Goal: Transaction & Acquisition: Purchase product/service

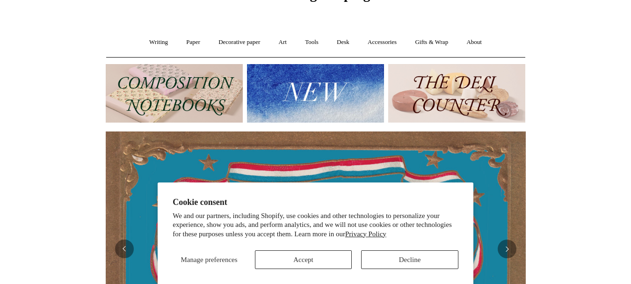
scroll to position [55, 0]
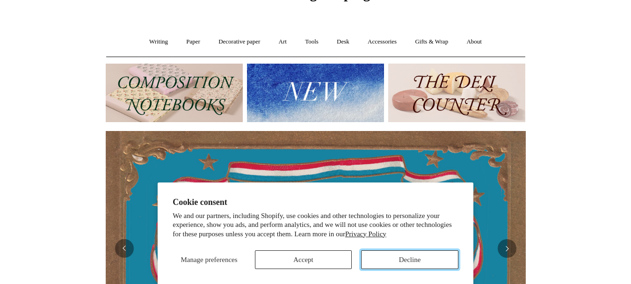
click at [412, 261] on button "Decline" at bounding box center [409, 259] width 97 height 19
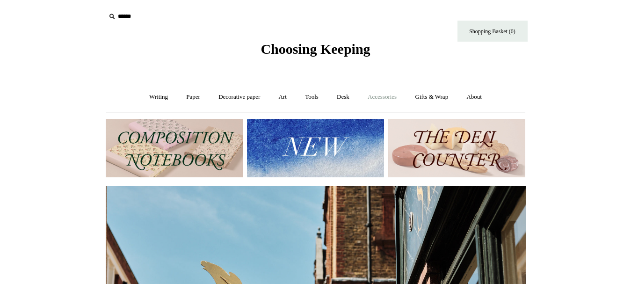
scroll to position [0, 420]
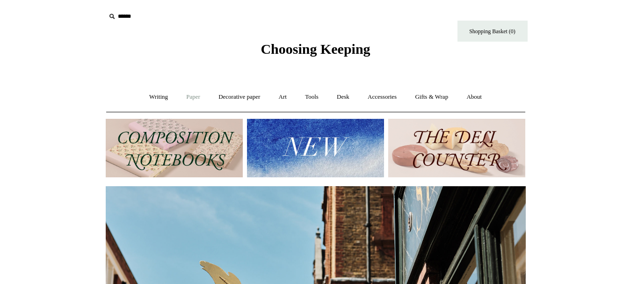
click at [197, 98] on link "Paper +" at bounding box center [193, 97] width 31 height 25
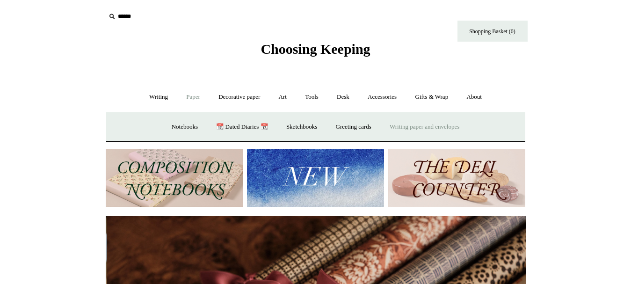
scroll to position [0, 840]
click at [250, 100] on link "Decorative paper +" at bounding box center [239, 97] width 58 height 25
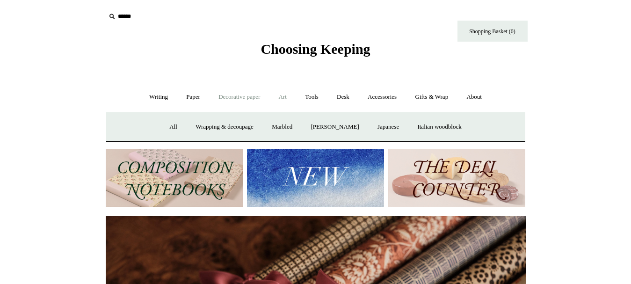
click at [283, 98] on link "Art +" at bounding box center [282, 97] width 25 height 25
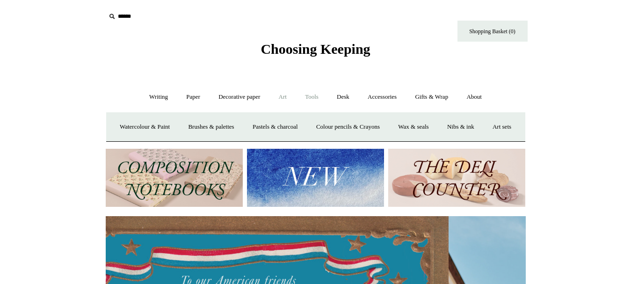
scroll to position [0, 0]
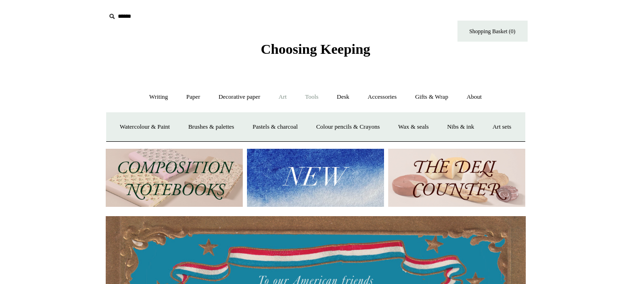
click at [318, 99] on link "Tools +" at bounding box center [312, 97] width 30 height 25
click at [342, 101] on link "Desk +" at bounding box center [342, 97] width 29 height 25
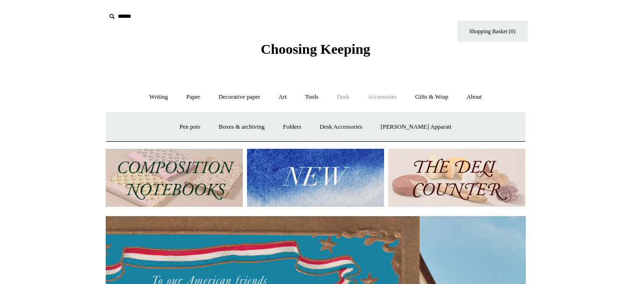
click at [388, 101] on link "Accessories +" at bounding box center [382, 97] width 46 height 25
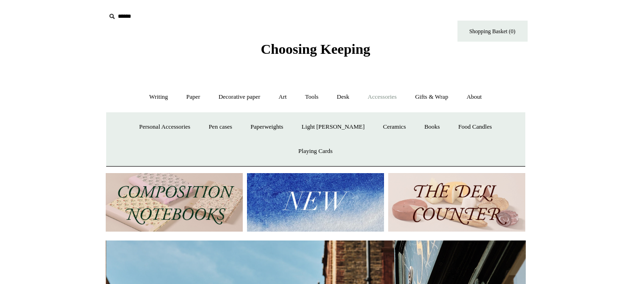
scroll to position [0, 420]
click at [433, 96] on link "Gifts & Wrap +" at bounding box center [432, 97] width 50 height 25
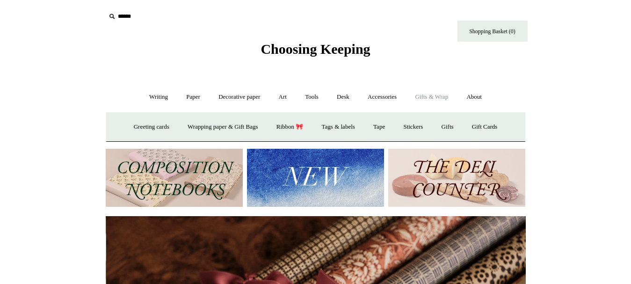
scroll to position [0, 840]
click at [413, 128] on link "Stickers" at bounding box center [413, 127] width 36 height 25
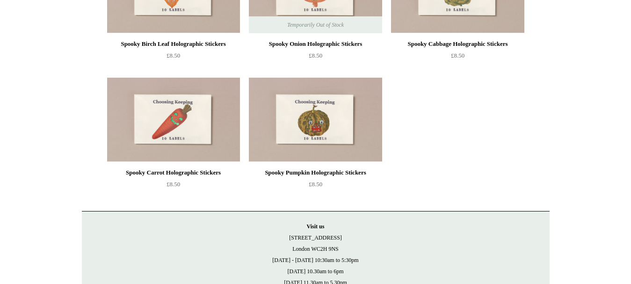
scroll to position [693, 0]
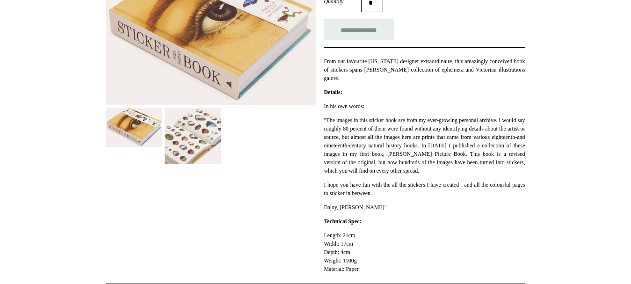
scroll to position [187, 0]
click at [198, 144] on img at bounding box center [193, 135] width 56 height 56
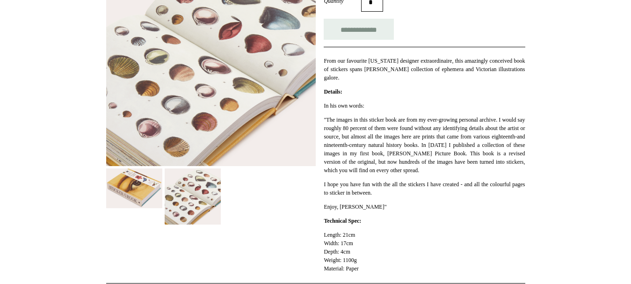
click at [217, 89] on img at bounding box center [211, 61] width 210 height 210
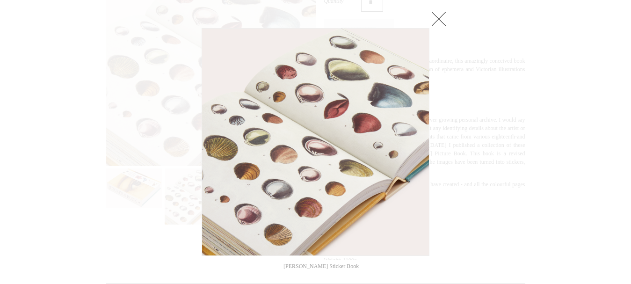
click at [500, 102] on div at bounding box center [315, 197] width 631 height 769
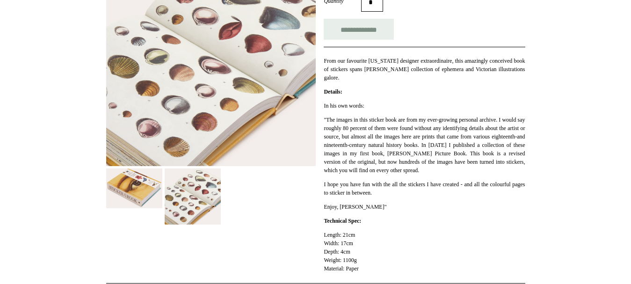
click at [144, 190] on img at bounding box center [134, 188] width 56 height 40
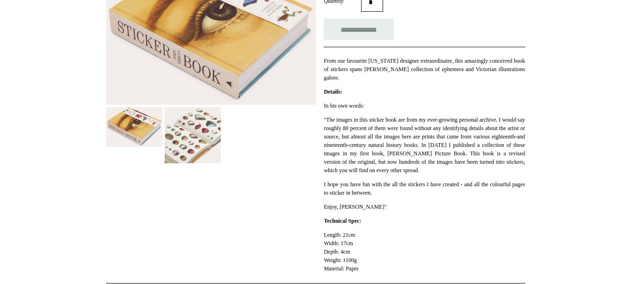
click at [234, 83] on img at bounding box center [211, 30] width 210 height 149
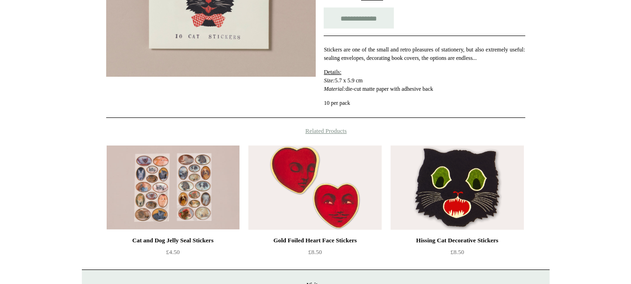
scroll to position [199, 0]
